Goal: Contribute content: Add original content to the website for others to see

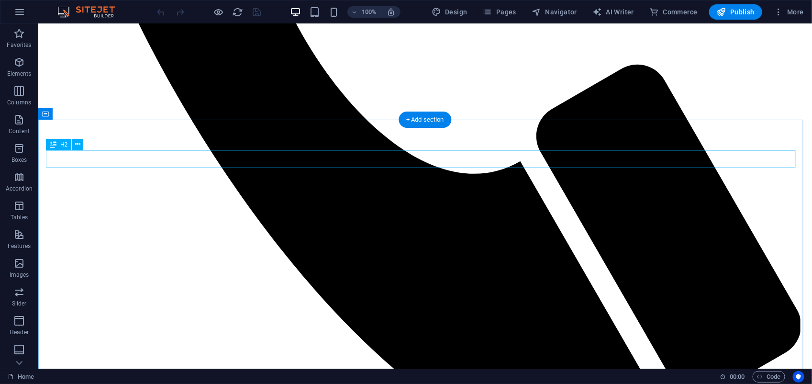
scroll to position [697, 0]
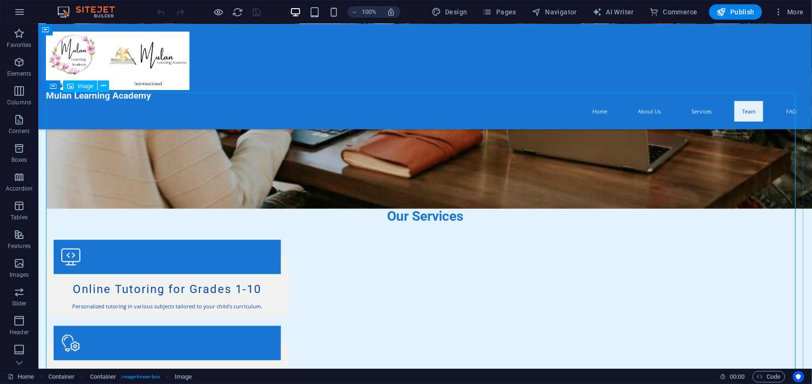
scroll to position [578, 0]
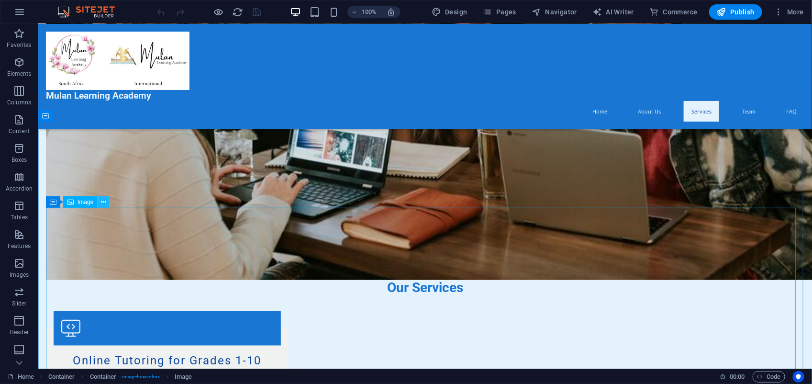
click at [101, 202] on icon at bounding box center [103, 202] width 5 height 10
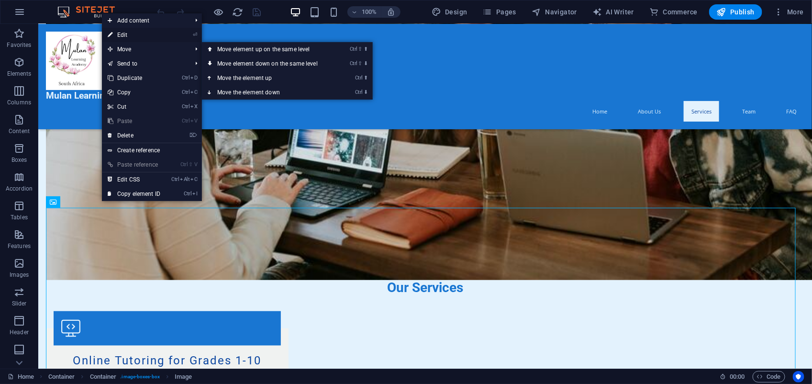
click at [128, 38] on link "⏎ Edit" at bounding box center [134, 35] width 64 height 14
select select "vw"
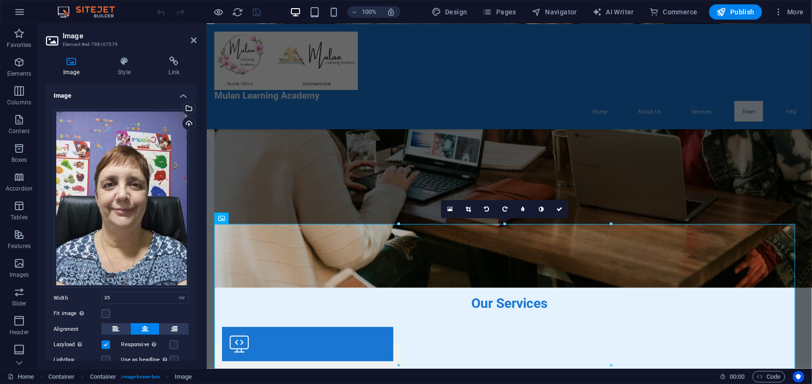
scroll to position [617, 0]
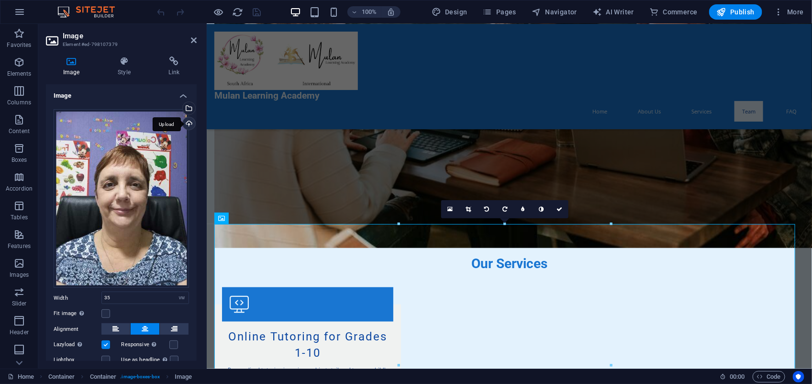
click at [186, 121] on div "Upload" at bounding box center [188, 124] width 14 height 14
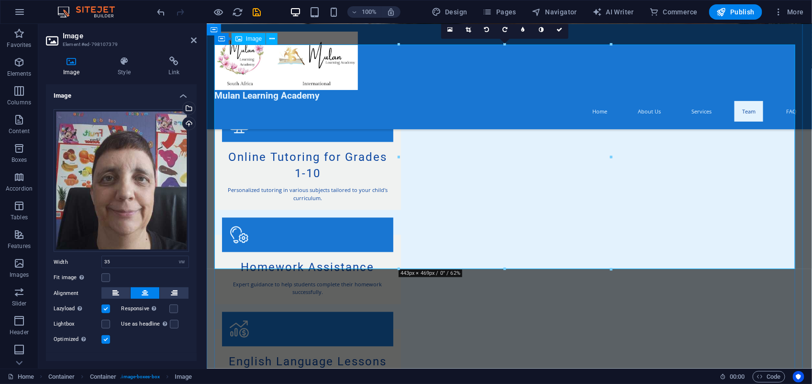
scroll to position [737, 0]
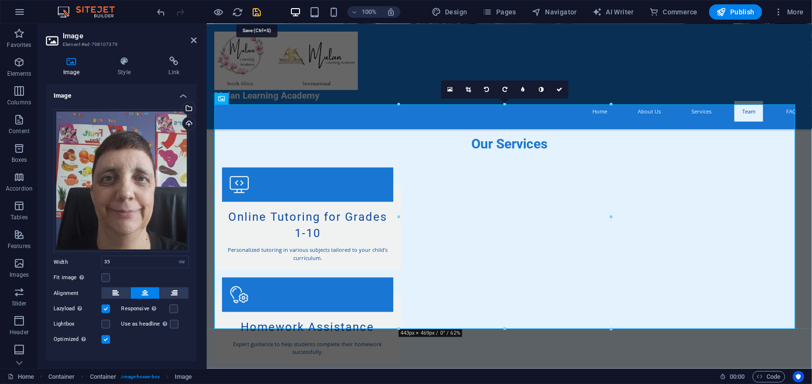
click at [257, 12] on icon "save" at bounding box center [257, 12] width 11 height 11
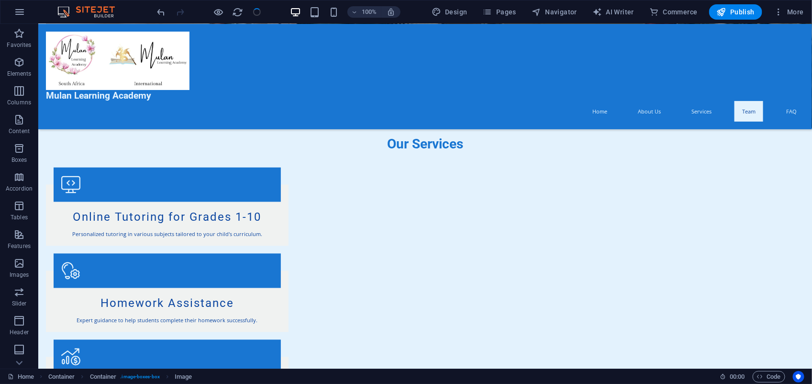
checkbox input "false"
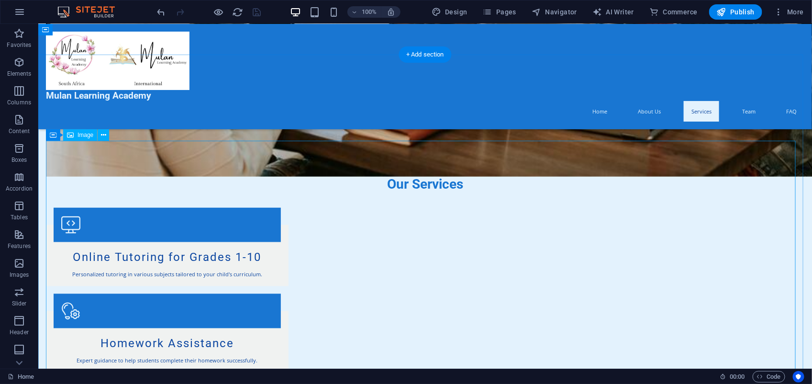
scroll to position [442, 0]
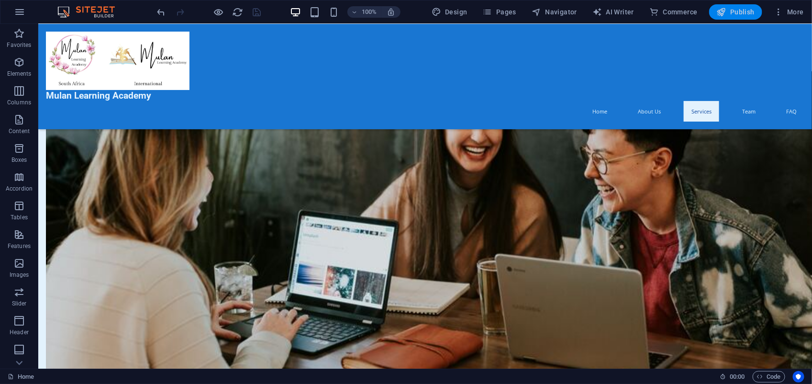
click at [737, 12] on span "Publish" at bounding box center [736, 12] width 38 height 10
